Goal: Information Seeking & Learning: Find specific page/section

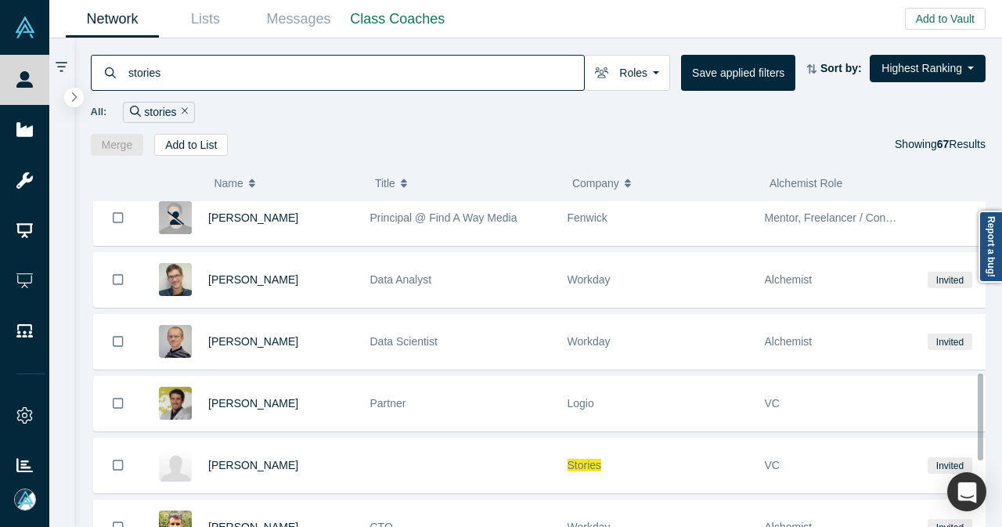
scroll to position [783, 0]
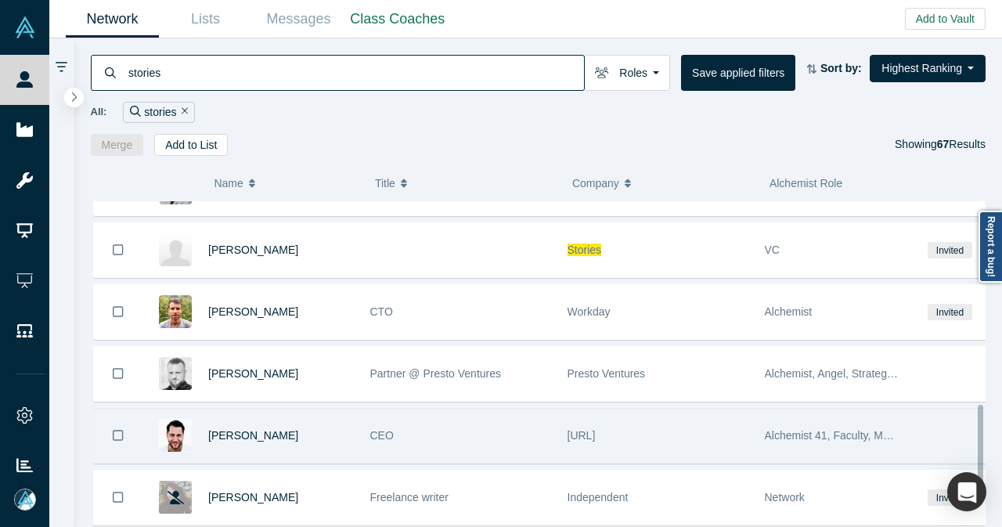
type input "stories"
click at [339, 256] on div "[PERSON_NAME]" at bounding box center [281, 250] width 146 height 54
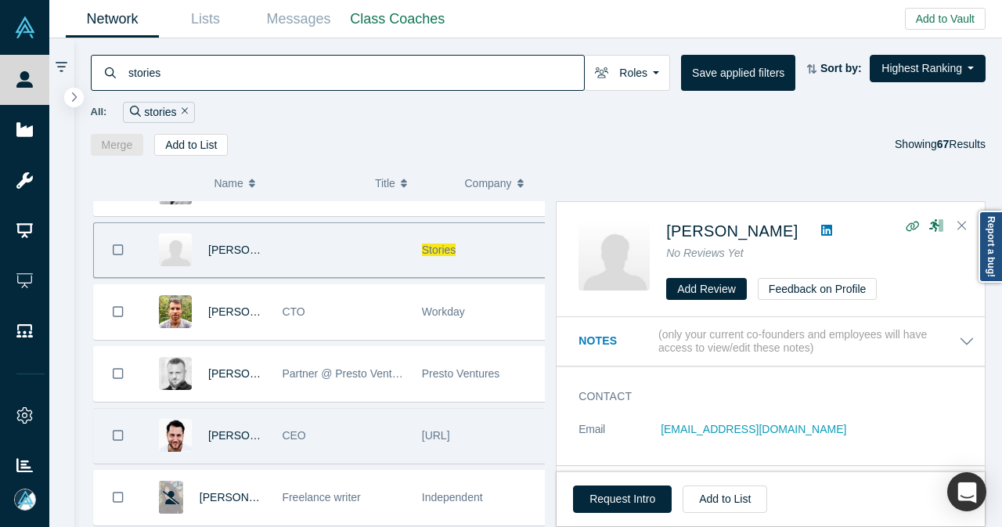
click at [319, 431] on div "CEO" at bounding box center [343, 436] width 123 height 54
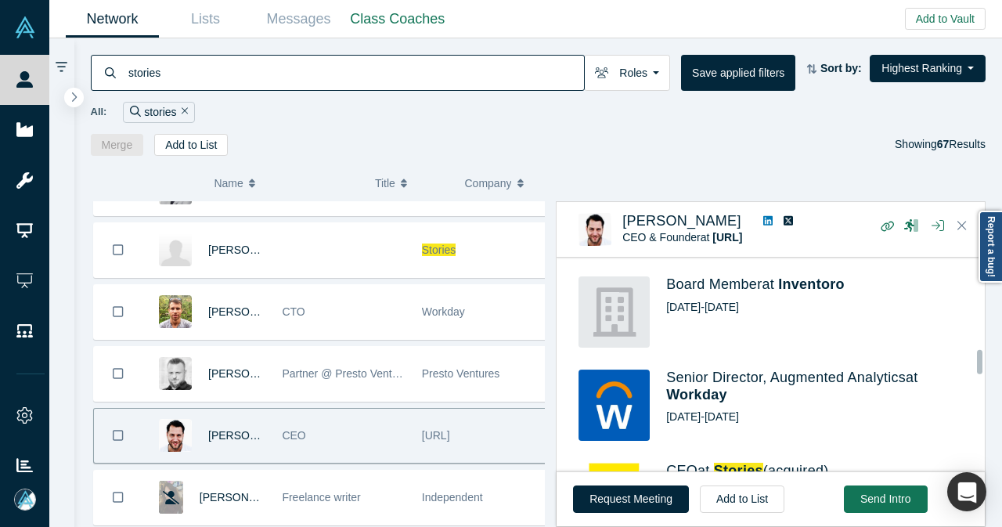
scroll to position [861, 0]
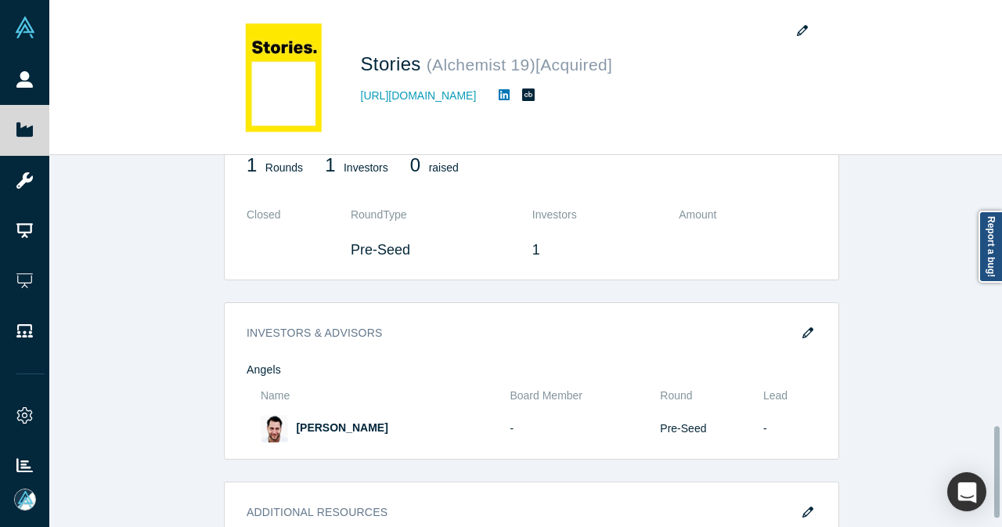
scroll to position [1129, 0]
